Goal: Information Seeking & Learning: Understand process/instructions

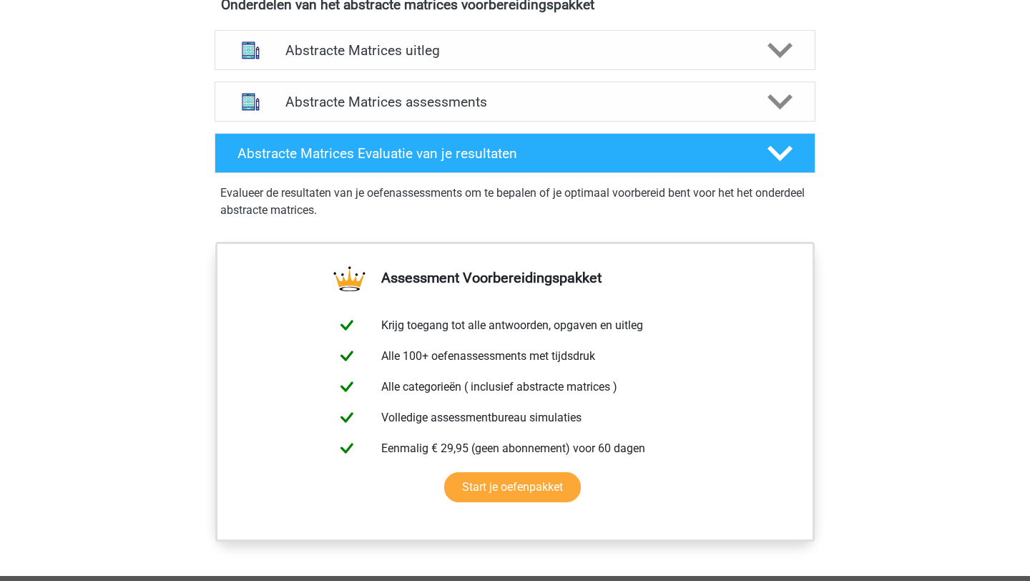
scroll to position [952, 0]
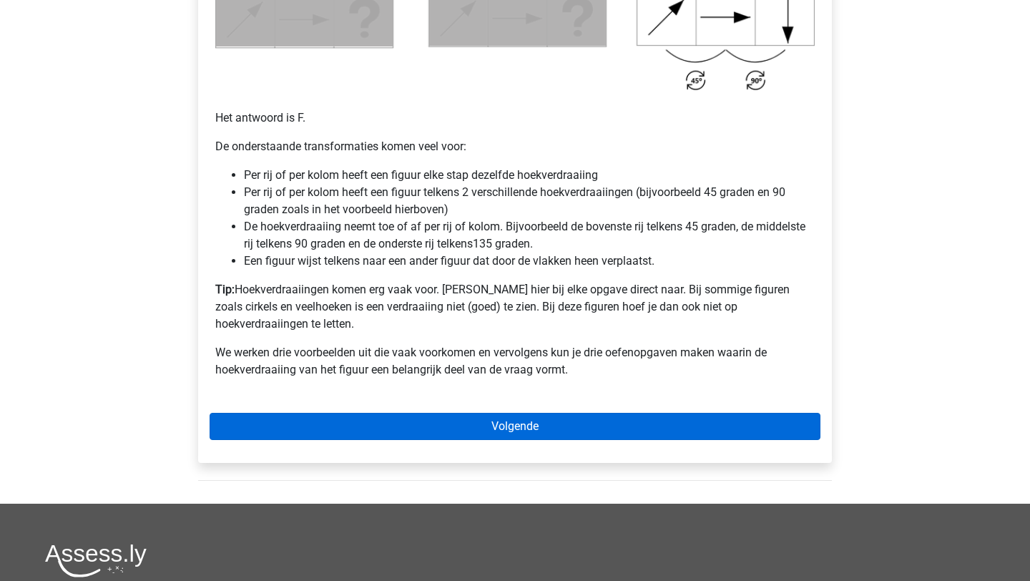
scroll to position [908, 0]
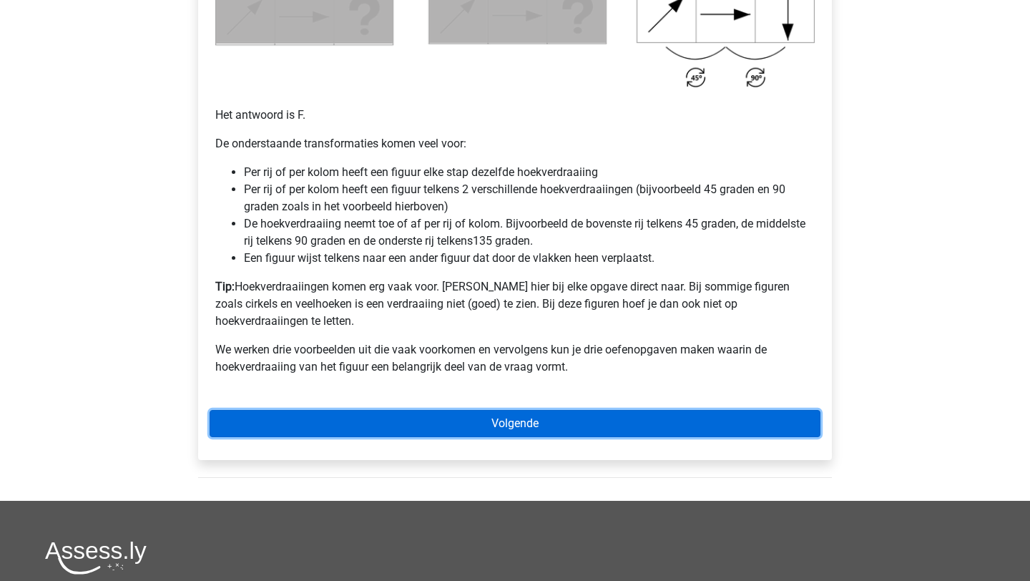
click at [446, 410] on link "Volgende" at bounding box center [515, 423] width 611 height 27
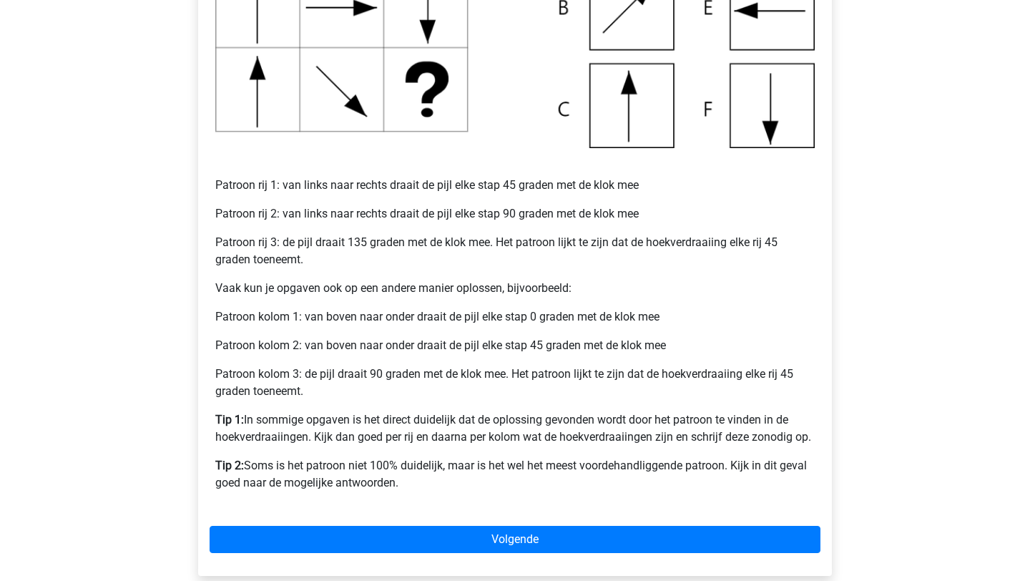
scroll to position [572, 0]
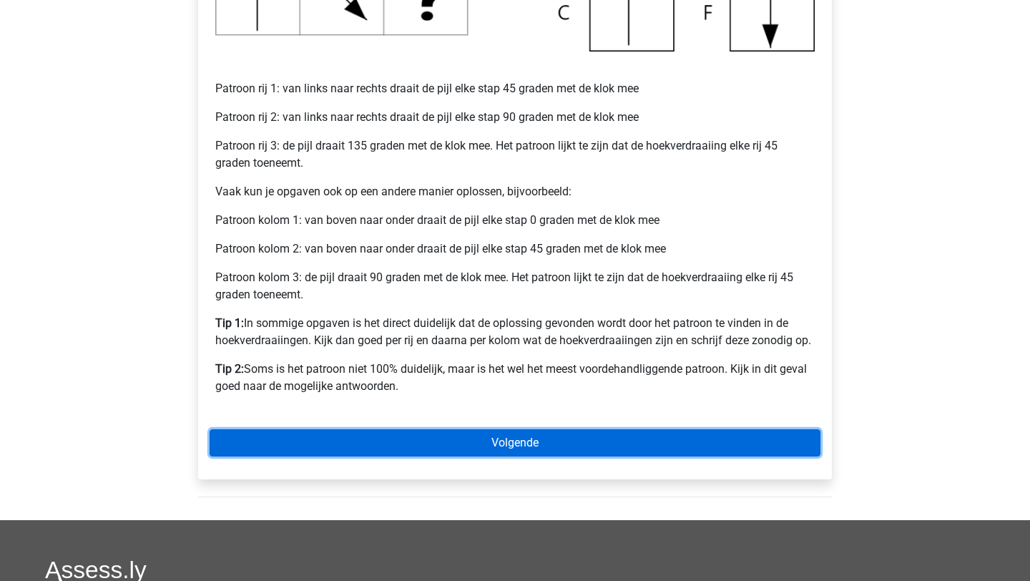
click at [461, 431] on link "Volgende" at bounding box center [515, 442] width 611 height 27
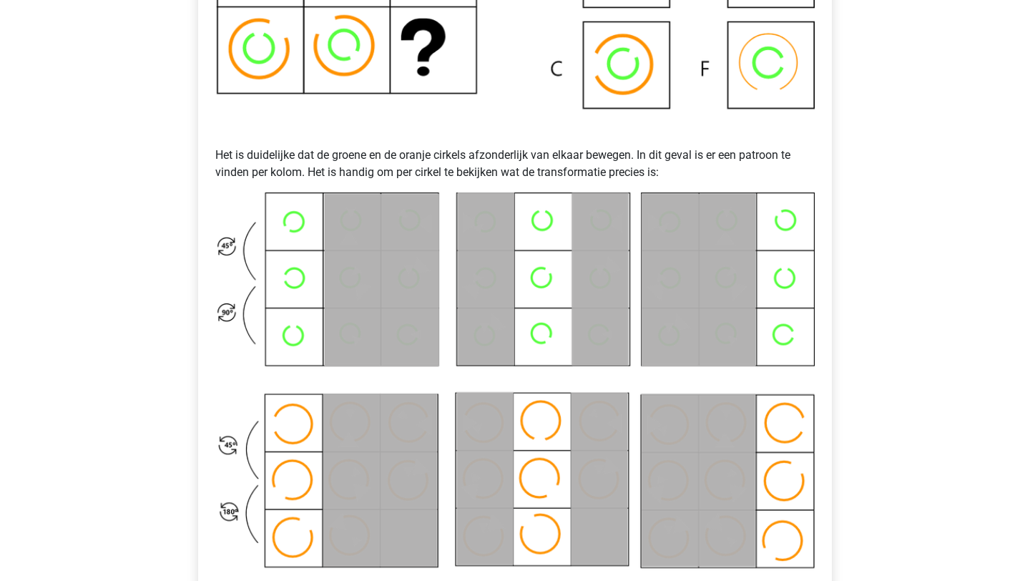
scroll to position [1067, 0]
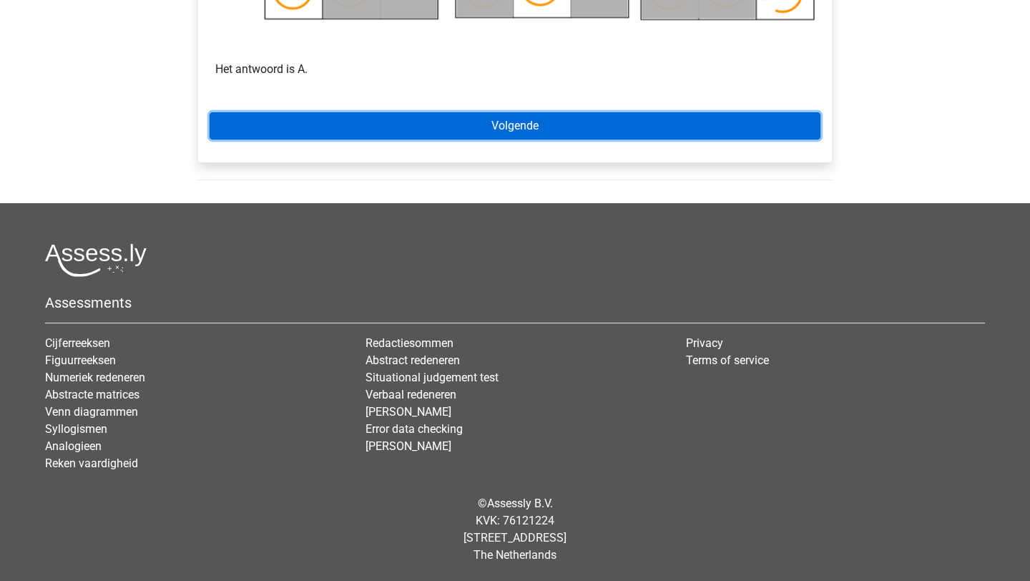
click at [588, 135] on link "Volgende" at bounding box center [515, 125] width 611 height 27
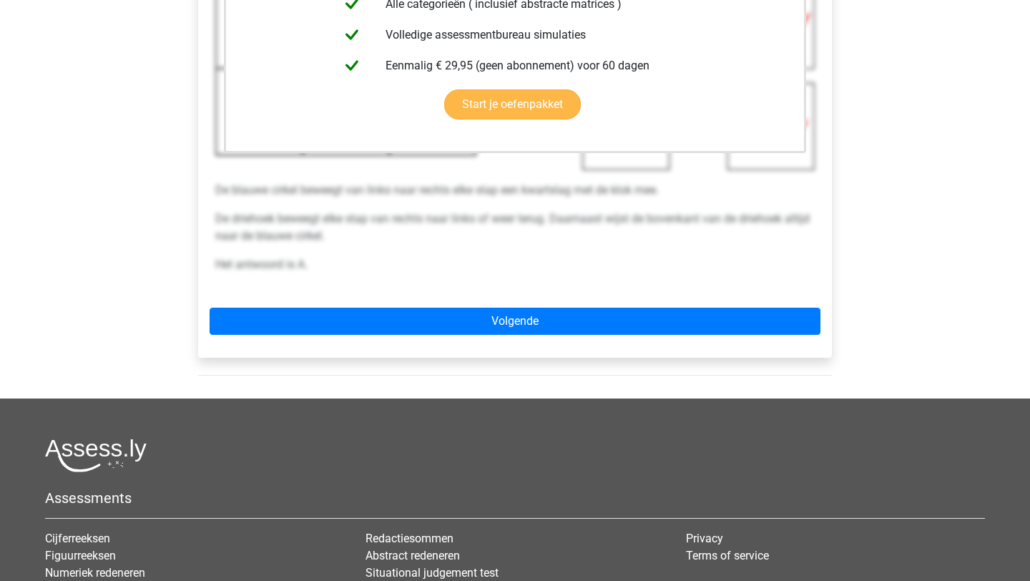
scroll to position [489, 0]
